Goal: Check status: Check status

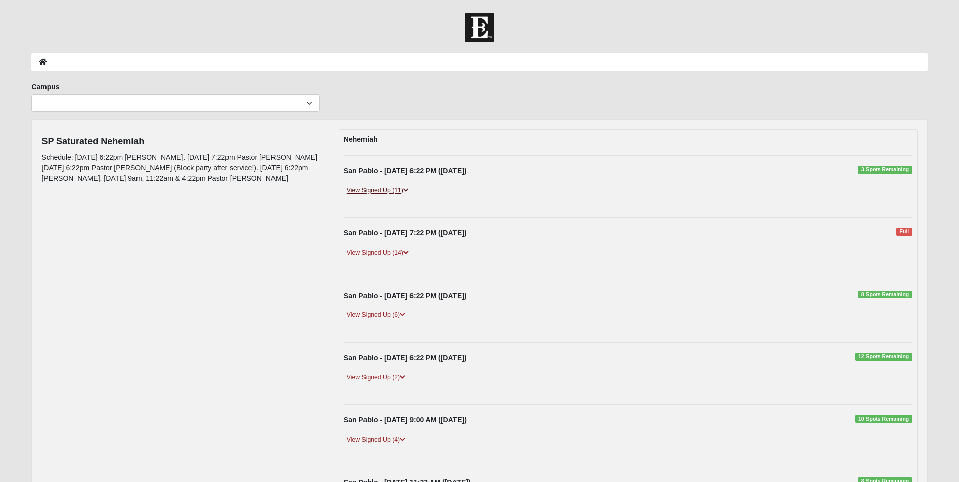
click at [405, 190] on icon at bounding box center [406, 191] width 6 height 6
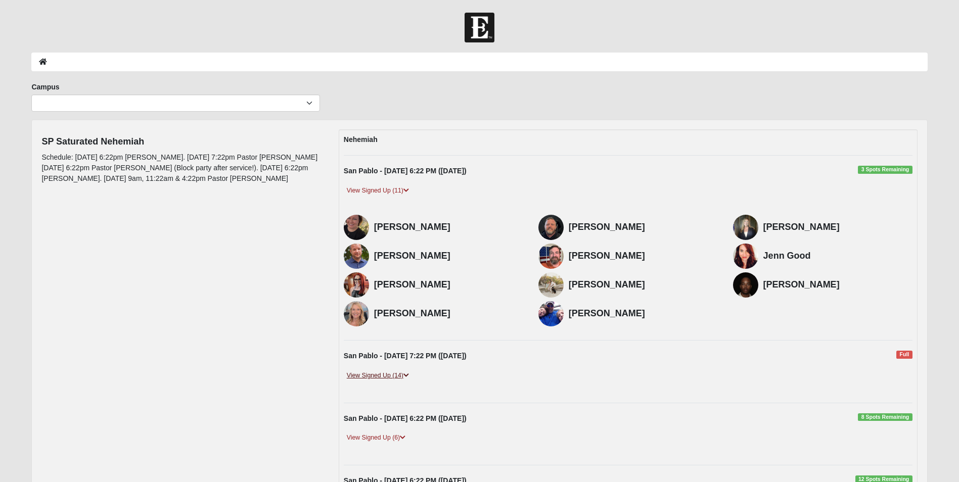
click at [404, 378] on link "View Signed Up (14)" at bounding box center [378, 376] width 68 height 11
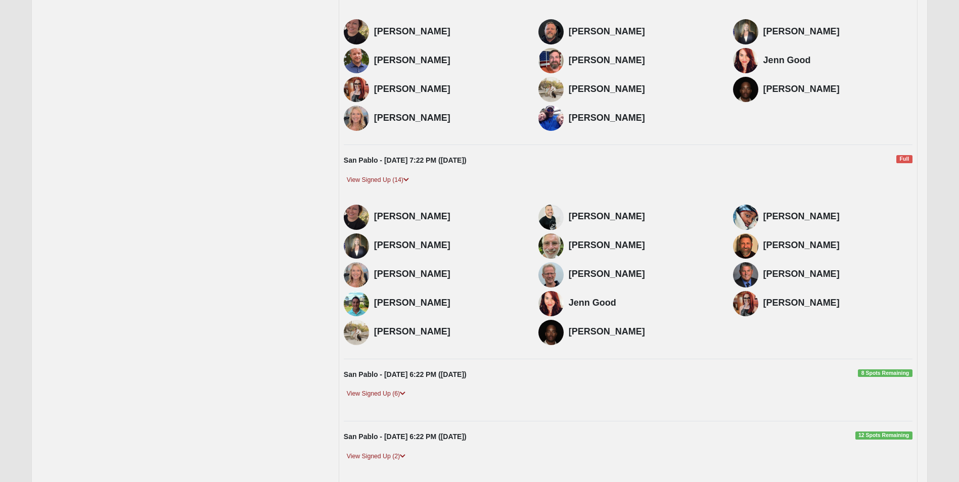
scroll to position [253, 0]
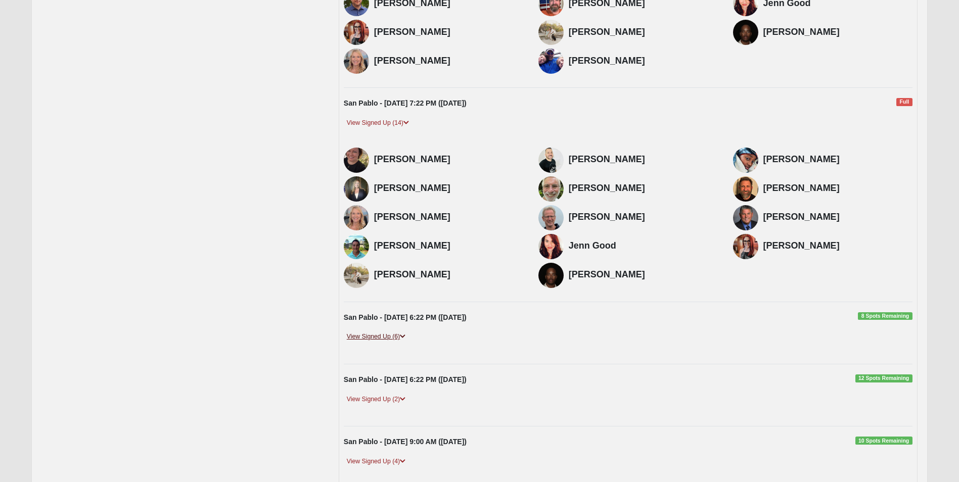
click at [403, 338] on icon at bounding box center [403, 337] width 6 height 6
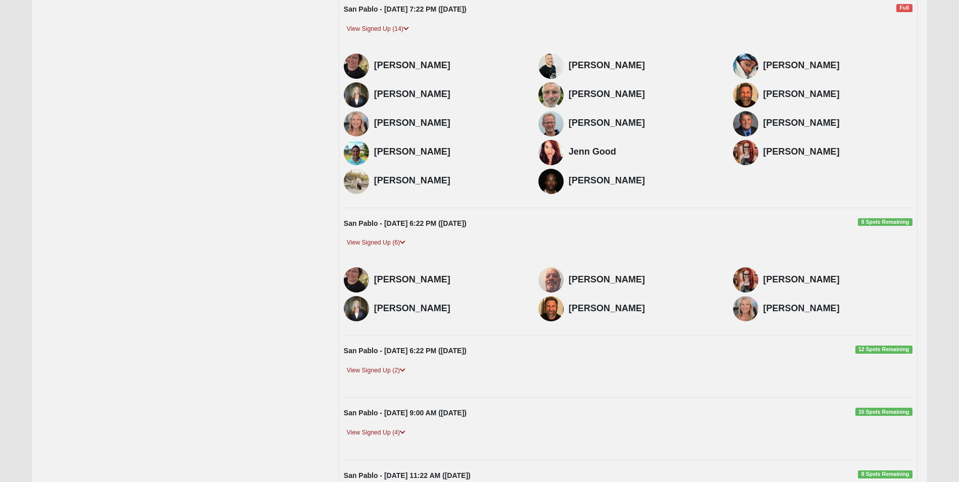
scroll to position [354, 0]
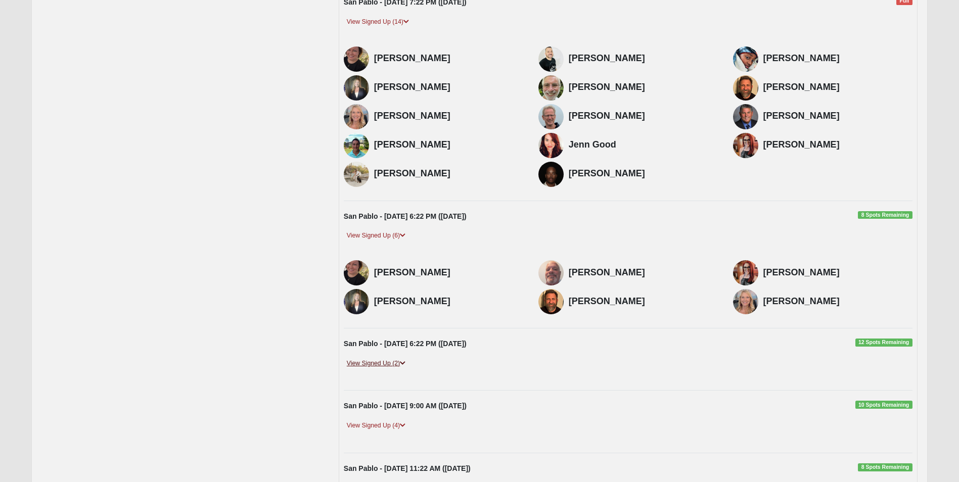
click at [404, 366] on icon at bounding box center [403, 364] width 6 height 6
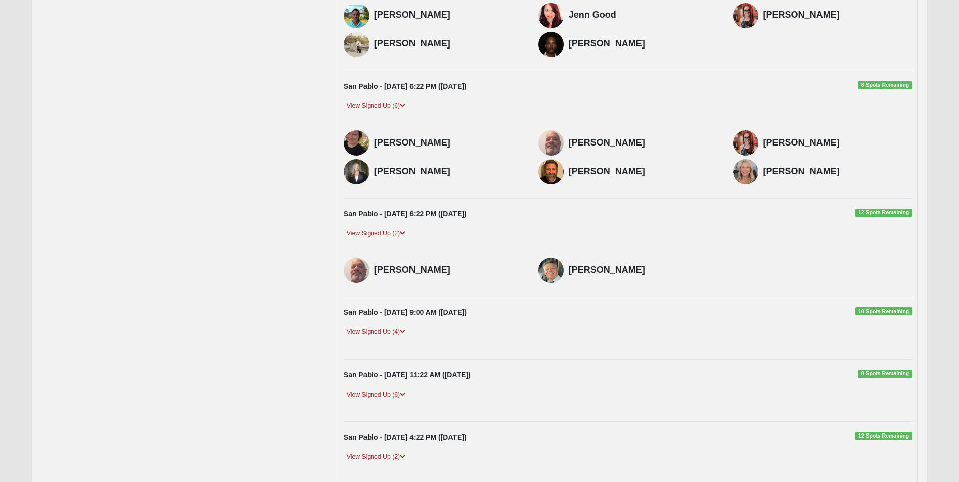
scroll to position [506, 0]
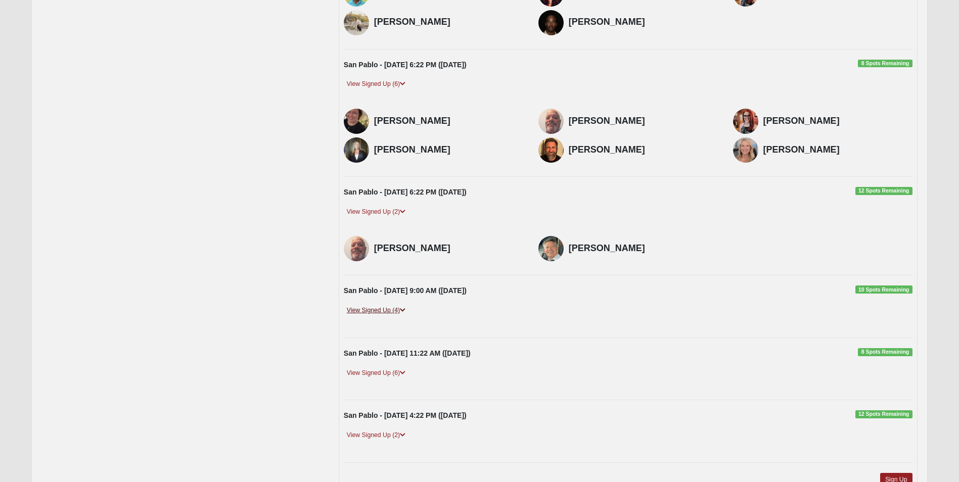
click at [401, 309] on link "View Signed Up (4)" at bounding box center [376, 310] width 65 height 11
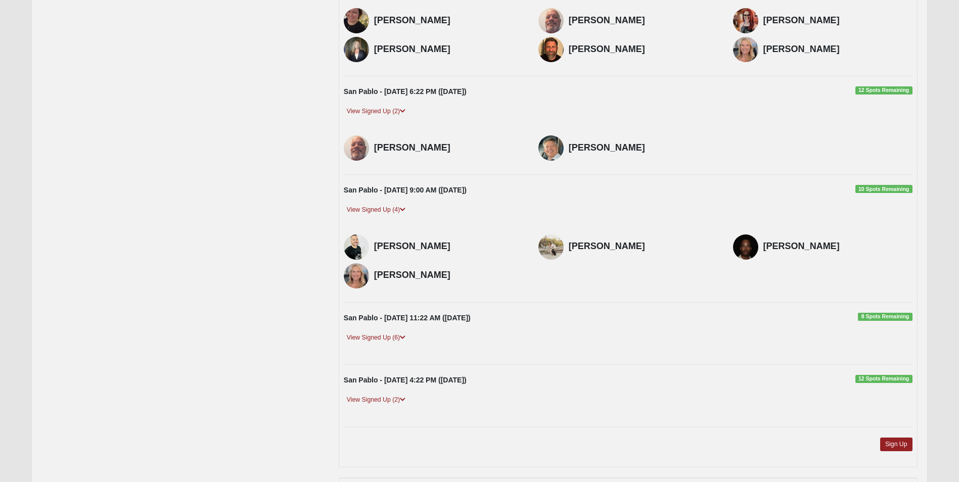
scroll to position [607, 0]
click at [402, 340] on link "View Signed Up (6)" at bounding box center [376, 337] width 65 height 11
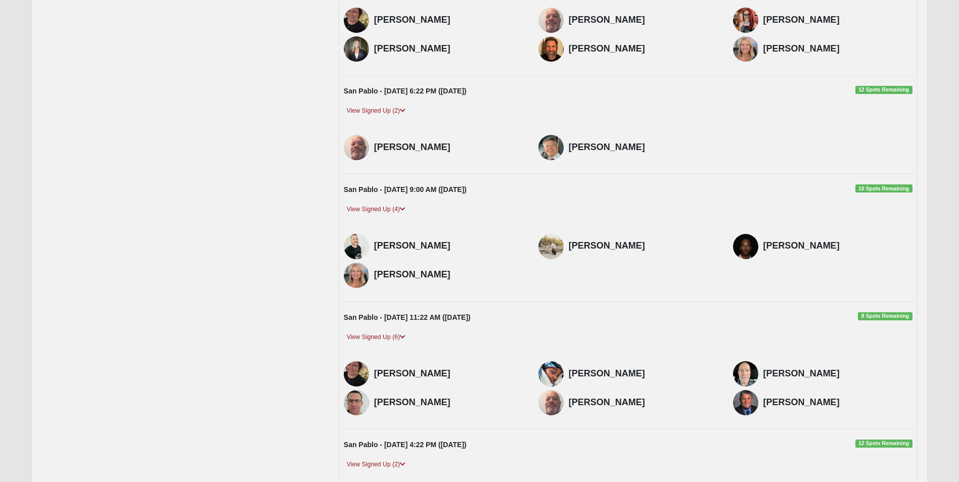
scroll to position [657, 0]
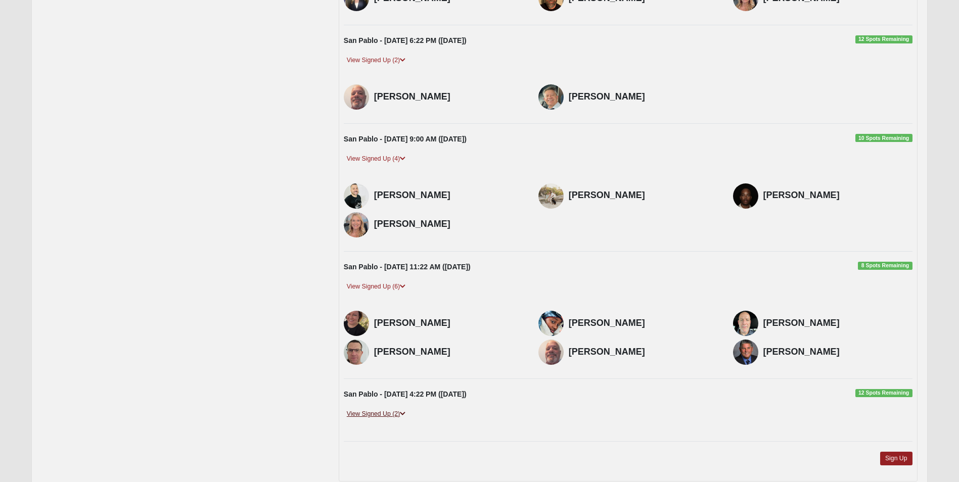
click at [404, 415] on icon at bounding box center [403, 414] width 6 height 6
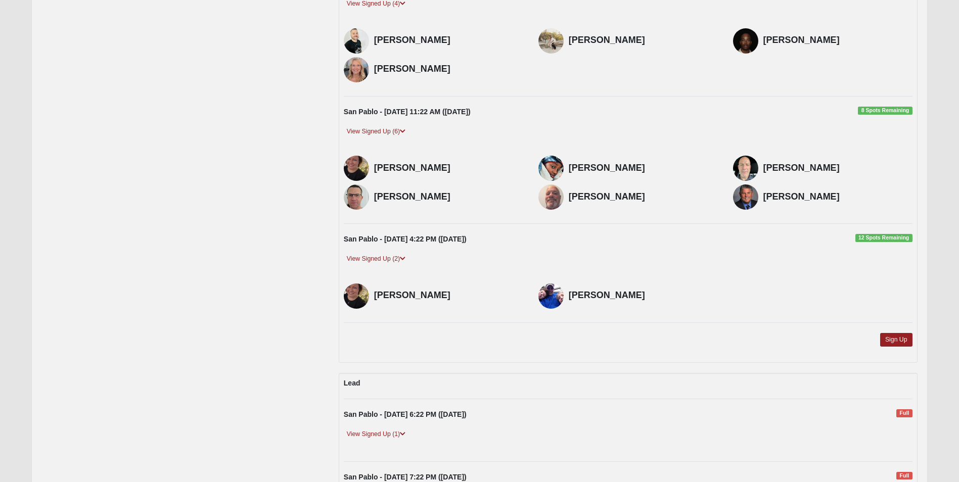
scroll to position [860, 0]
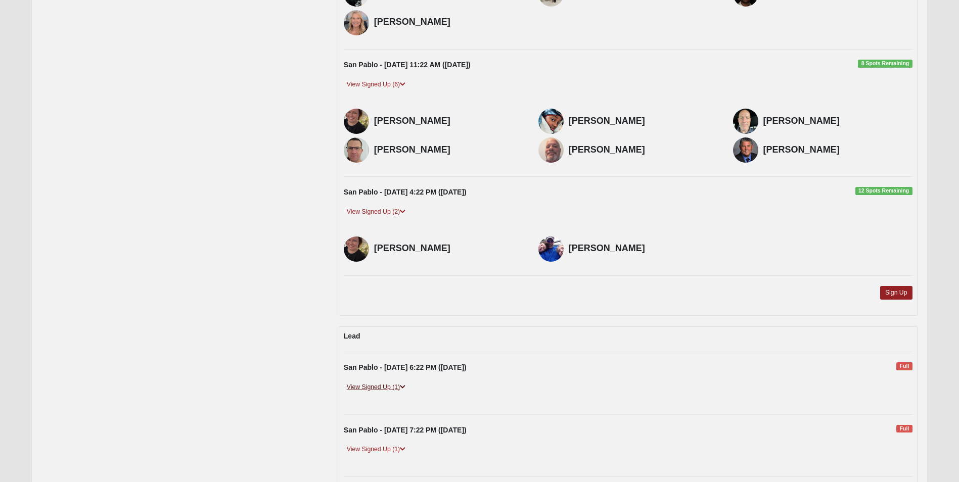
click at [408, 383] on link "View Signed Up (1)" at bounding box center [376, 387] width 65 height 11
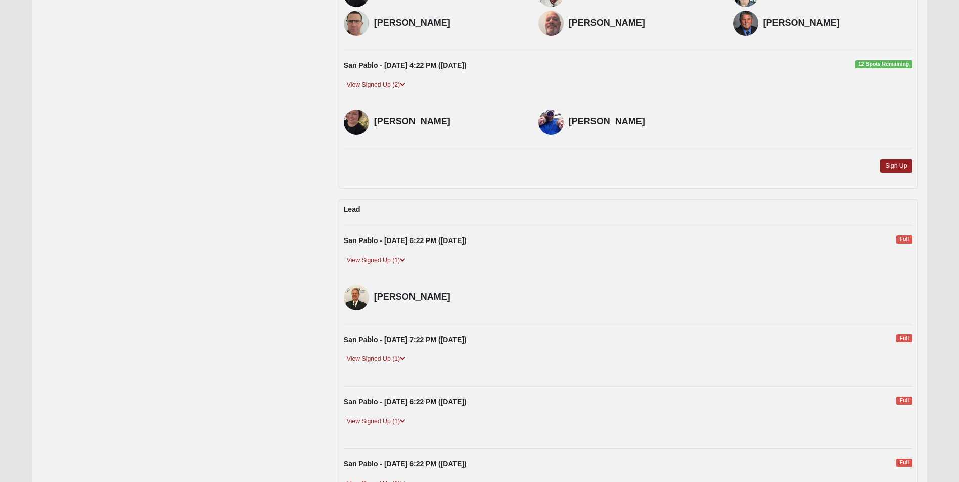
scroll to position [1011, 0]
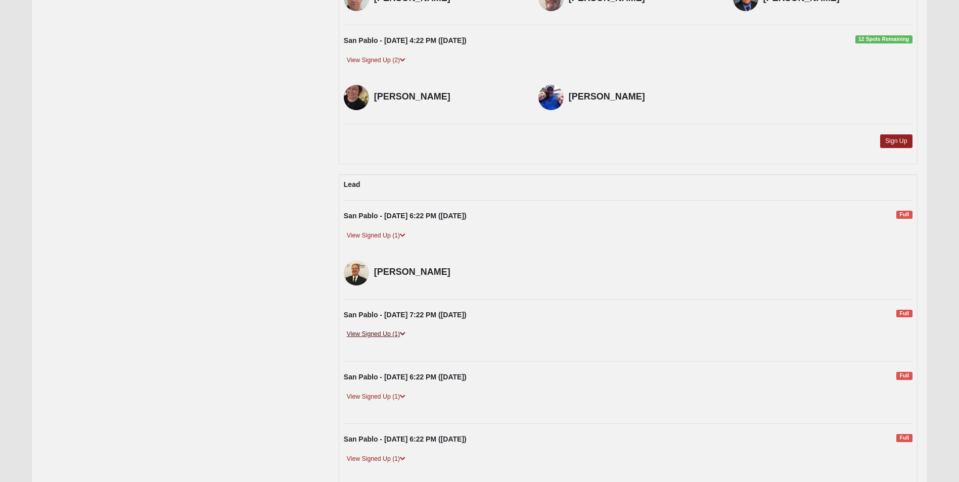
click at [403, 332] on icon at bounding box center [403, 334] width 6 height 6
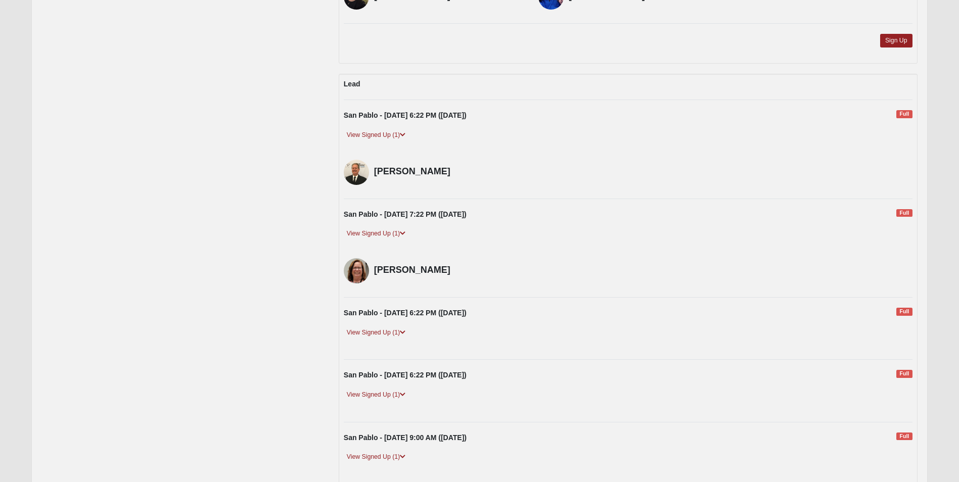
scroll to position [1112, 0]
click at [404, 334] on icon at bounding box center [403, 332] width 6 height 6
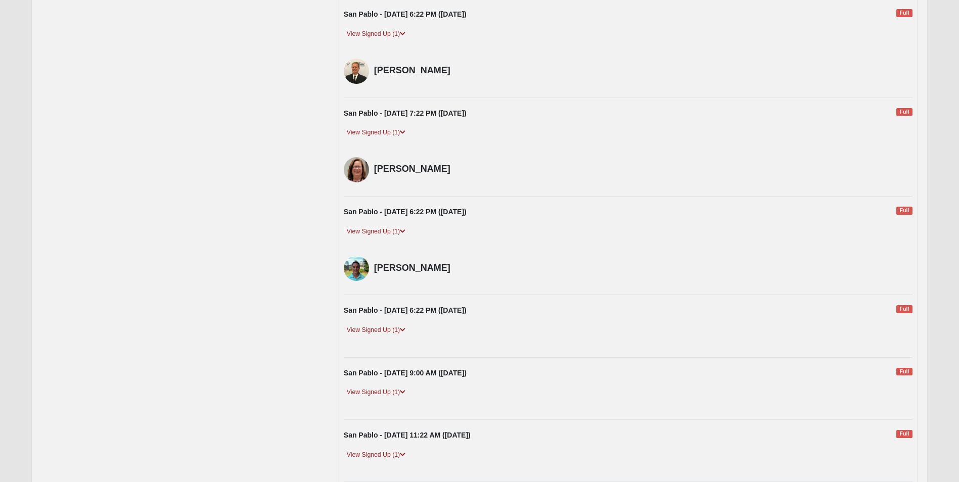
scroll to position [1213, 0]
click at [395, 329] on link "View Signed Up (1)" at bounding box center [376, 330] width 65 height 11
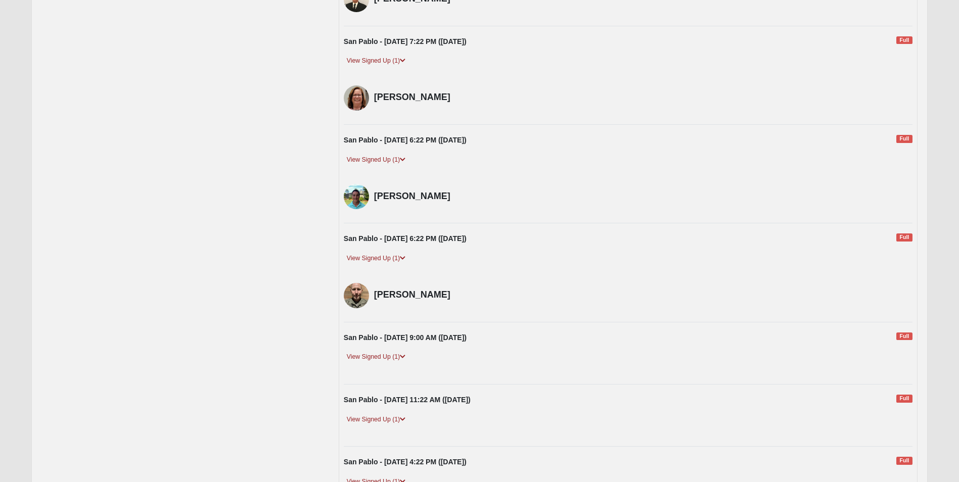
scroll to position [1315, 0]
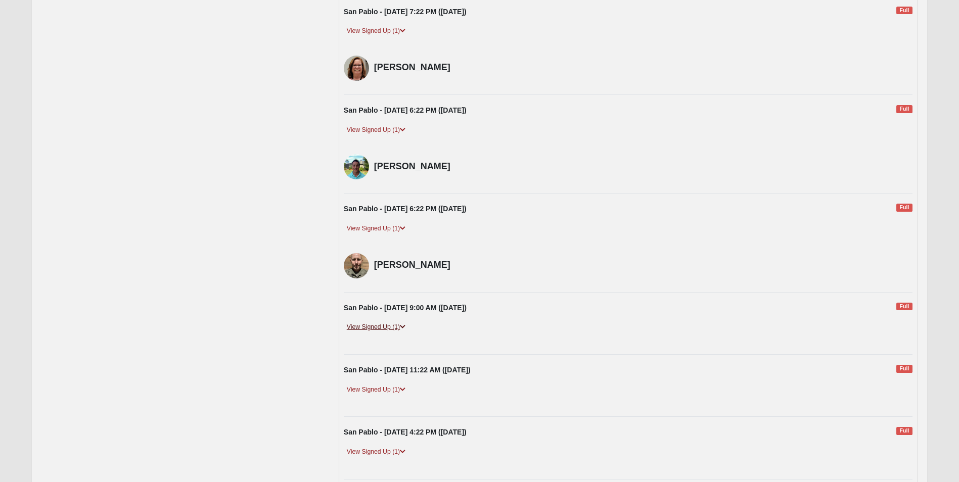
click at [402, 330] on icon at bounding box center [403, 327] width 6 height 6
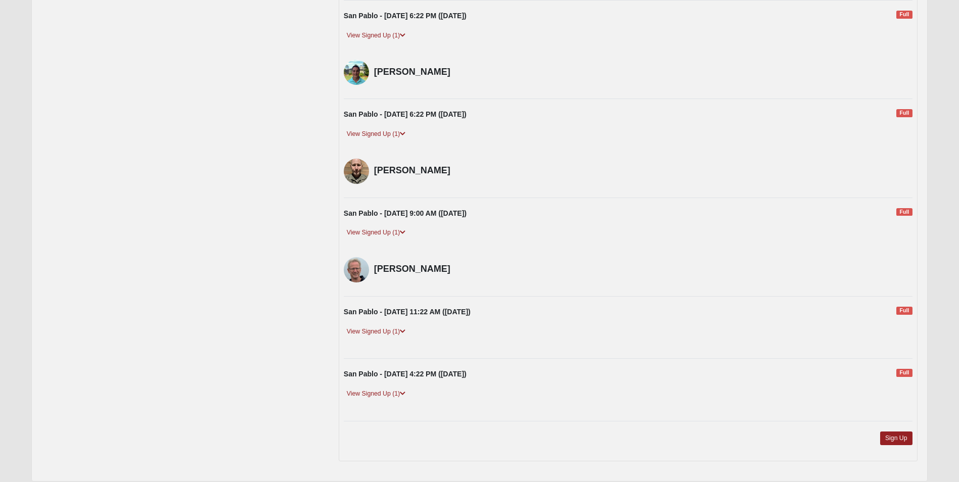
scroll to position [1416, 0]
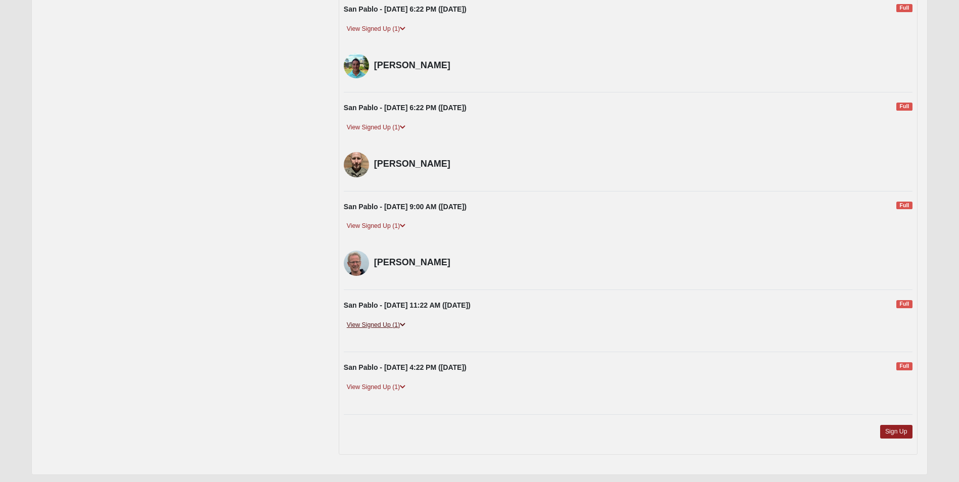
click at [402, 328] on icon at bounding box center [403, 325] width 6 height 6
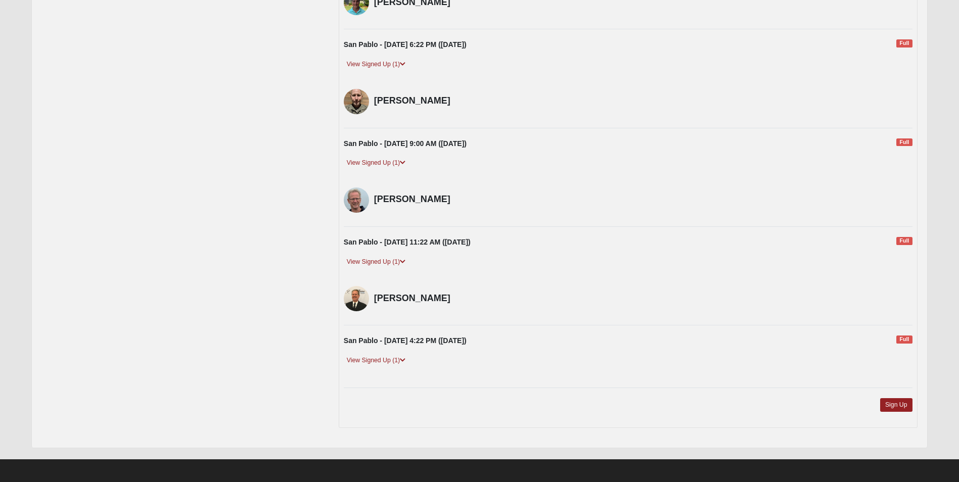
scroll to position [1482, 0]
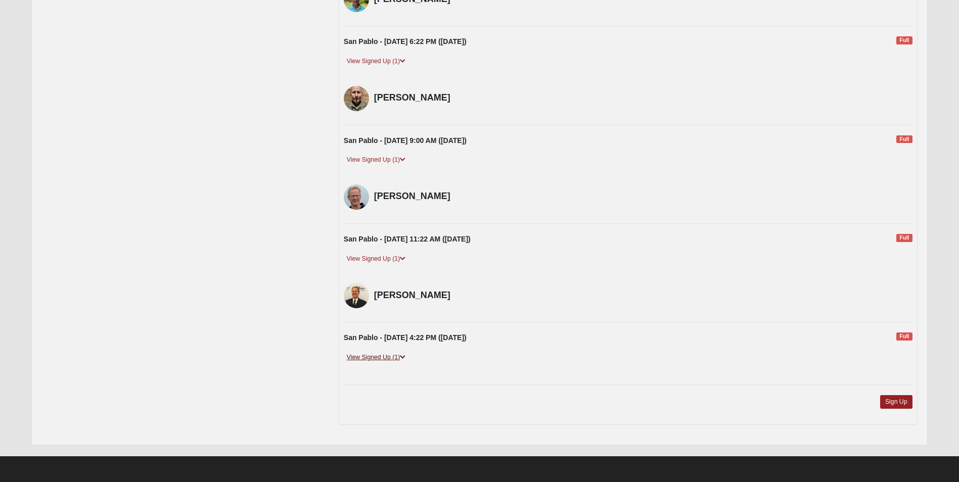
click at [398, 360] on link "View Signed Up (1)" at bounding box center [376, 357] width 65 height 11
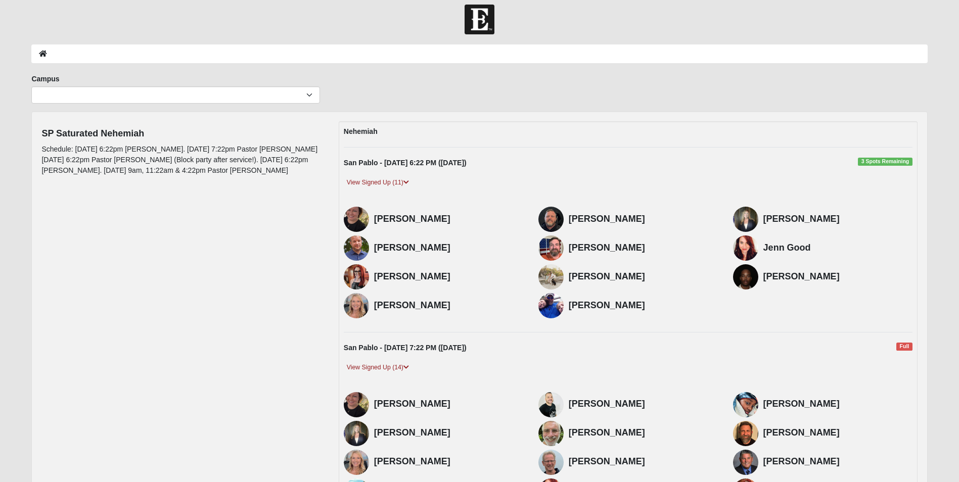
scroll to position [0, 0]
